Goal: Task Accomplishment & Management: Manage account settings

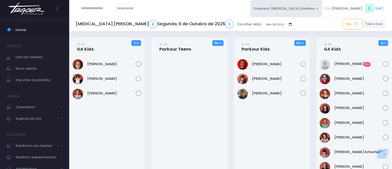
scroll to position [319, 0]
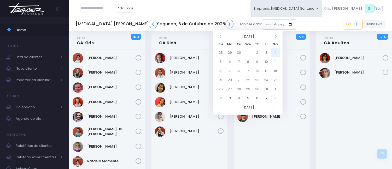
click at [262, 21] on input "date" at bounding box center [279, 25] width 34 height 10
click at [237, 62] on td "7" at bounding box center [238, 61] width 9 height 9
type input "**********"
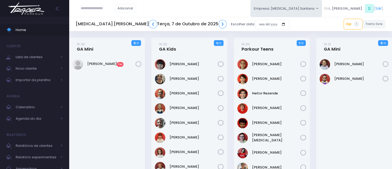
click input "submit" at bounding box center [0, 0] width 0 height 0
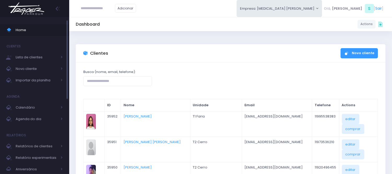
click at [38, 33] on span "Home" at bounding box center [39, 30] width 47 height 7
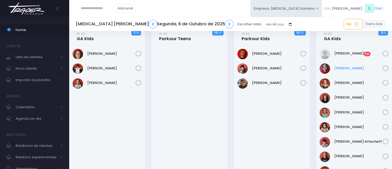
scroll to position [29, 0]
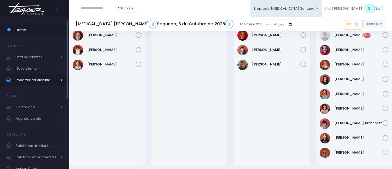
drag, startPoint x: 37, startPoint y: 75, endPoint x: 35, endPoint y: 75, distance: 2.6
click at [37, 75] on link "Importar da planilha" at bounding box center [34, 79] width 69 height 11
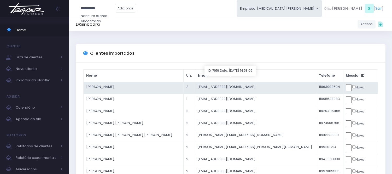
type input "**********"
click input "submit" at bounding box center [0, 0] width 0 height 0
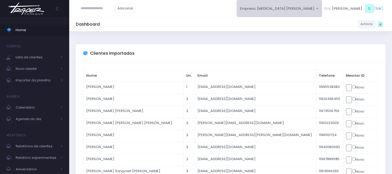
click at [322, 9] on button "Empresa: T3 Santana" at bounding box center [280, 8] width 86 height 17
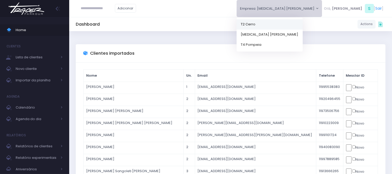
drag, startPoint x: 317, startPoint y: 24, endPoint x: 334, endPoint y: 28, distance: 17.7
click at [303, 23] on link "T2 Cerro" at bounding box center [270, 24] width 66 height 10
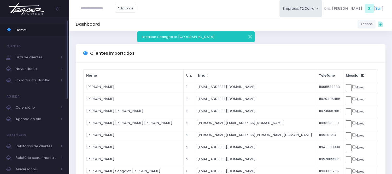
click at [31, 33] on span "Home" at bounding box center [39, 30] width 47 height 7
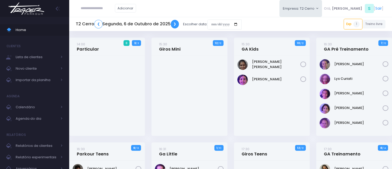
click at [174, 24] on link "❯" at bounding box center [175, 24] width 8 height 9
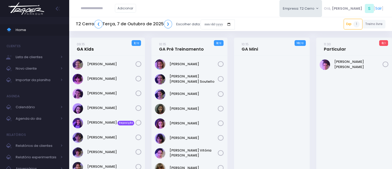
click at [89, 45] on link "09:15 GA Kids" at bounding box center [85, 47] width 17 height 10
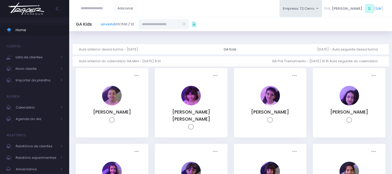
click at [178, 24] on input "text" at bounding box center [158, 24] width 41 height 10
paste input "**********"
click at [173, 34] on link "Luisa Monteiro Ramenzoni" at bounding box center [164, 33] width 30 height 5
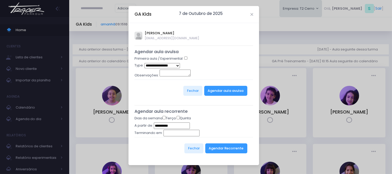
type input "**********"
select select "*"
click at [224, 89] on button "Agendar aula avulsa" at bounding box center [225, 91] width 43 height 10
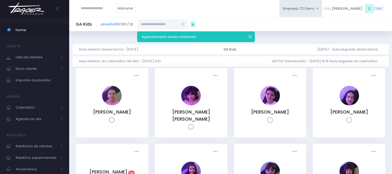
click at [86, 6] on input "text" at bounding box center [98, 8] width 34 height 10
paste input "**********"
click at [121, 18] on link "Rafael Rodrigo Almeida da Cilva" at bounding box center [105, 17] width 29 height 5
type input "**********"
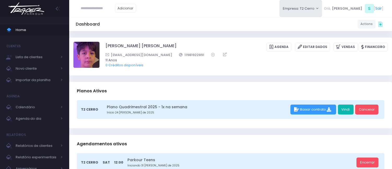
click at [348, 111] on link "Vindi" at bounding box center [346, 110] width 16 height 10
click at [342, 107] on link "Vindi" at bounding box center [346, 110] width 16 height 10
drag, startPoint x: 100, startPoint y: 21, endPoint x: 121, endPoint y: 11, distance: 23.7
click at [108, 18] on div "Dashboard Actions Choose Label: Customer Partner Suplier Member Staff Add new" at bounding box center [230, 24] width 323 height 14
click at [115, 10] on input "text" at bounding box center [98, 8] width 34 height 10
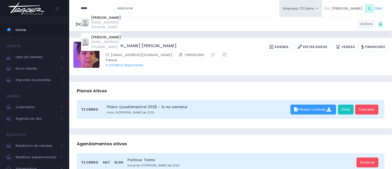
type input "*****"
click input "submit" at bounding box center [0, 0] width 0 height 0
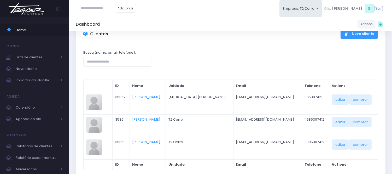
scroll to position [29, 0]
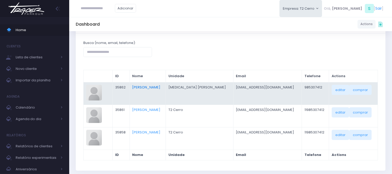
click at [157, 85] on link "[PERSON_NAME]" at bounding box center [146, 87] width 28 height 5
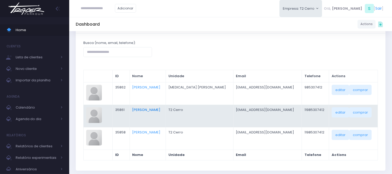
click at [160, 111] on link "Luísa Kezam" at bounding box center [146, 109] width 28 height 5
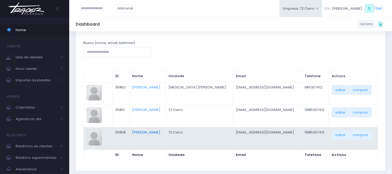
click at [149, 131] on link "Isabela Kezam" at bounding box center [146, 131] width 28 height 5
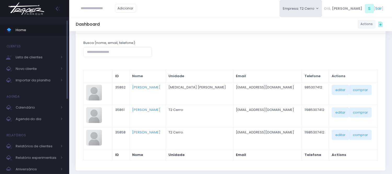
click at [50, 34] on link "Home" at bounding box center [34, 29] width 69 height 11
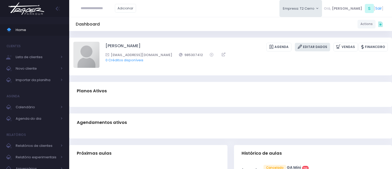
click at [315, 48] on link "Editar Dados" at bounding box center [312, 47] width 35 height 9
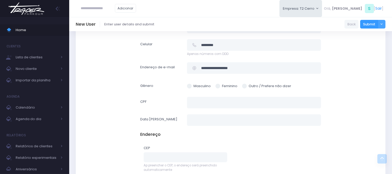
scroll to position [116, 0]
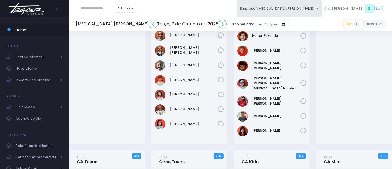
scroll to position [58, 0]
click at [255, 25] on input "date" at bounding box center [272, 25] width 34 height 10
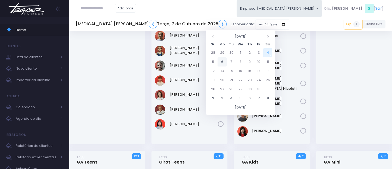
click at [222, 62] on td "6" at bounding box center [221, 61] width 9 height 9
type input "**********"
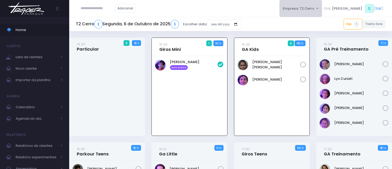
click at [316, 11] on button "Empresa: T2 Cerro" at bounding box center [300, 8] width 43 height 17
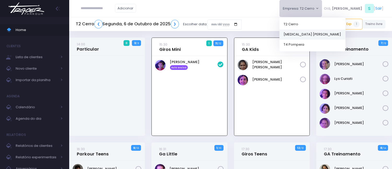
click at [317, 33] on link "[MEDICAL_DATA] [PERSON_NAME]" at bounding box center [312, 34] width 66 height 10
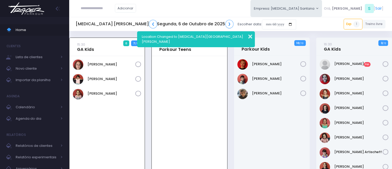
click at [251, 34] on button "button" at bounding box center [246, 36] width 10 height 6
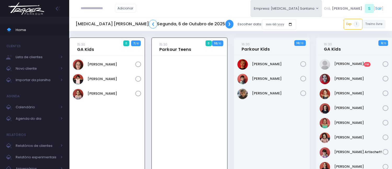
click at [225, 24] on link "❯" at bounding box center [229, 24] width 8 height 9
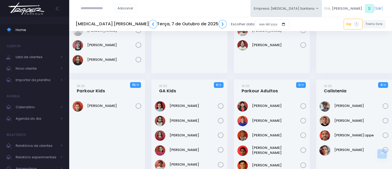
scroll to position [319, 0]
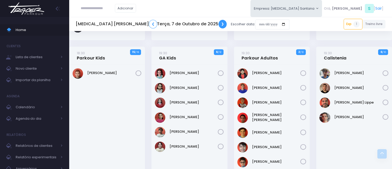
click at [219, 22] on link "❯" at bounding box center [223, 24] width 8 height 9
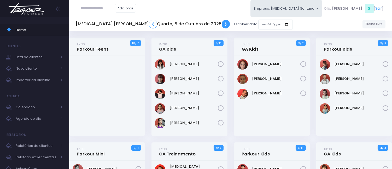
click at [222, 24] on link "❯" at bounding box center [226, 24] width 8 height 9
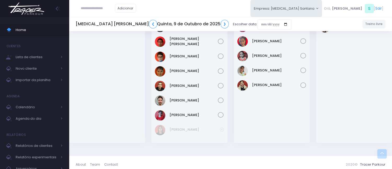
scroll to position [443, 0]
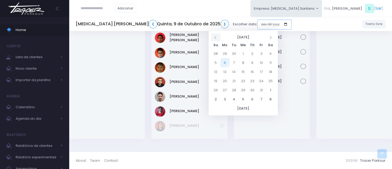
drag, startPoint x: 217, startPoint y: 22, endPoint x: 219, endPoint y: 35, distance: 13.0
click at [257, 22] on input "date" at bounding box center [274, 25] width 34 height 10
click at [254, 63] on td "9" at bounding box center [252, 62] width 9 height 9
type input "**********"
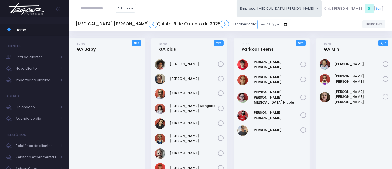
click at [257, 22] on input "date" at bounding box center [274, 25] width 34 height 10
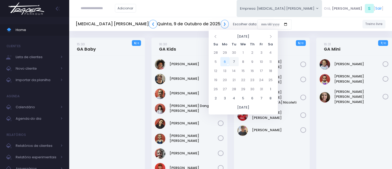
click at [235, 60] on td "7" at bounding box center [233, 61] width 9 height 9
type input "**********"
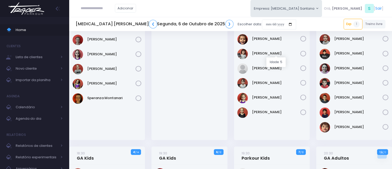
scroll to position [212, 0]
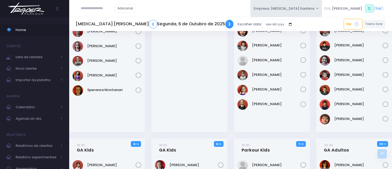
click at [225, 24] on link "❯" at bounding box center [229, 24] width 8 height 9
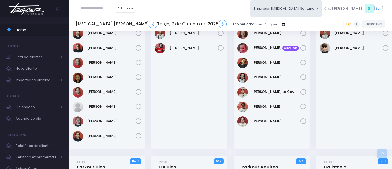
scroll to position [232, 0]
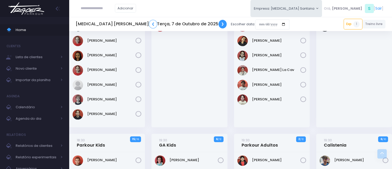
click at [219, 22] on link "❯" at bounding box center [223, 24] width 8 height 9
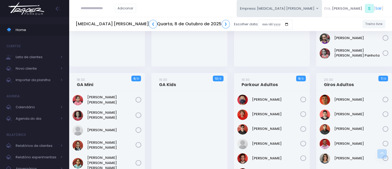
scroll to position [261, 0]
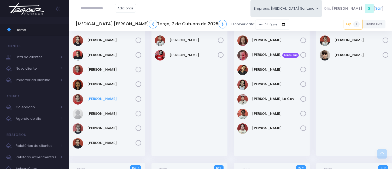
scroll to position [87, 0]
